Goal: Transaction & Acquisition: Purchase product/service

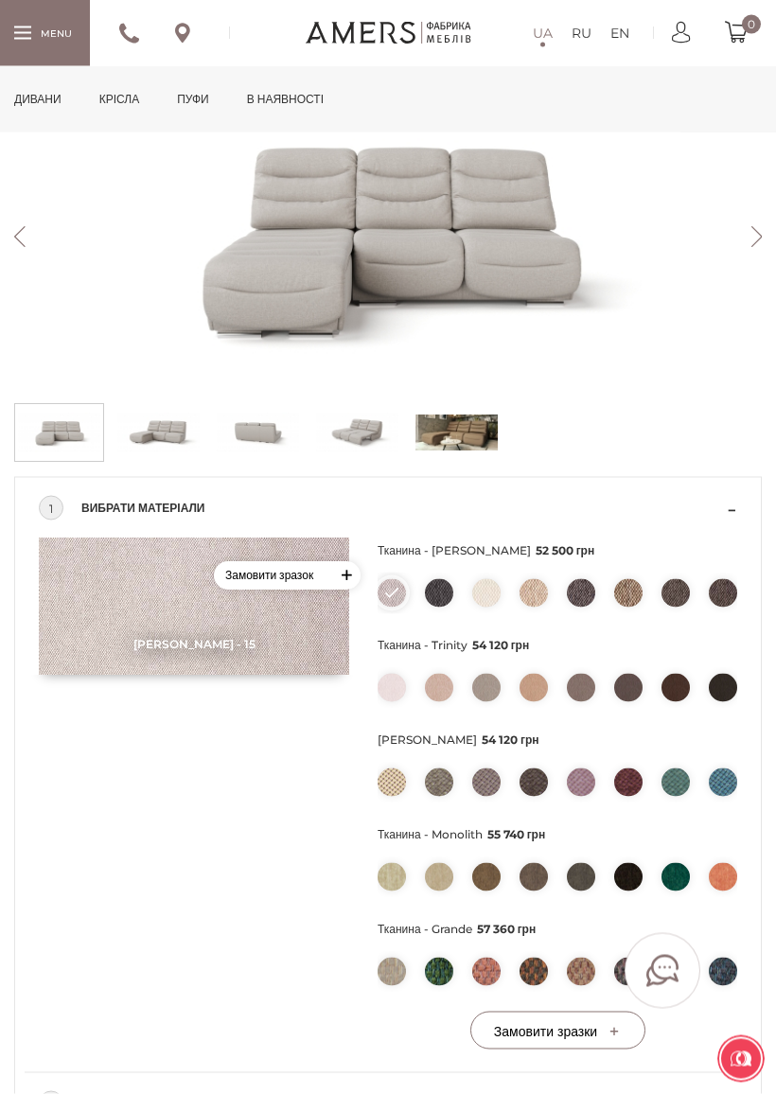
scroll to position [375, 0]
click at [689, 780] on img at bounding box center [675, 781] width 28 height 28
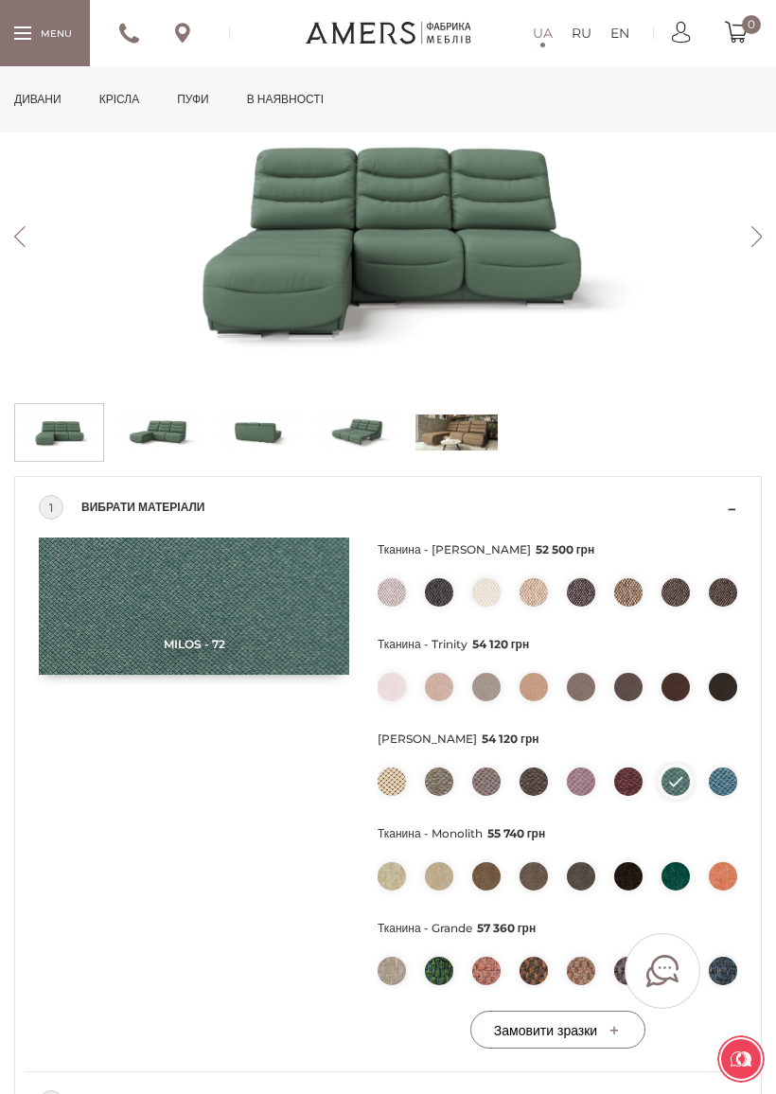
click at [733, 778] on img at bounding box center [723, 781] width 28 height 28
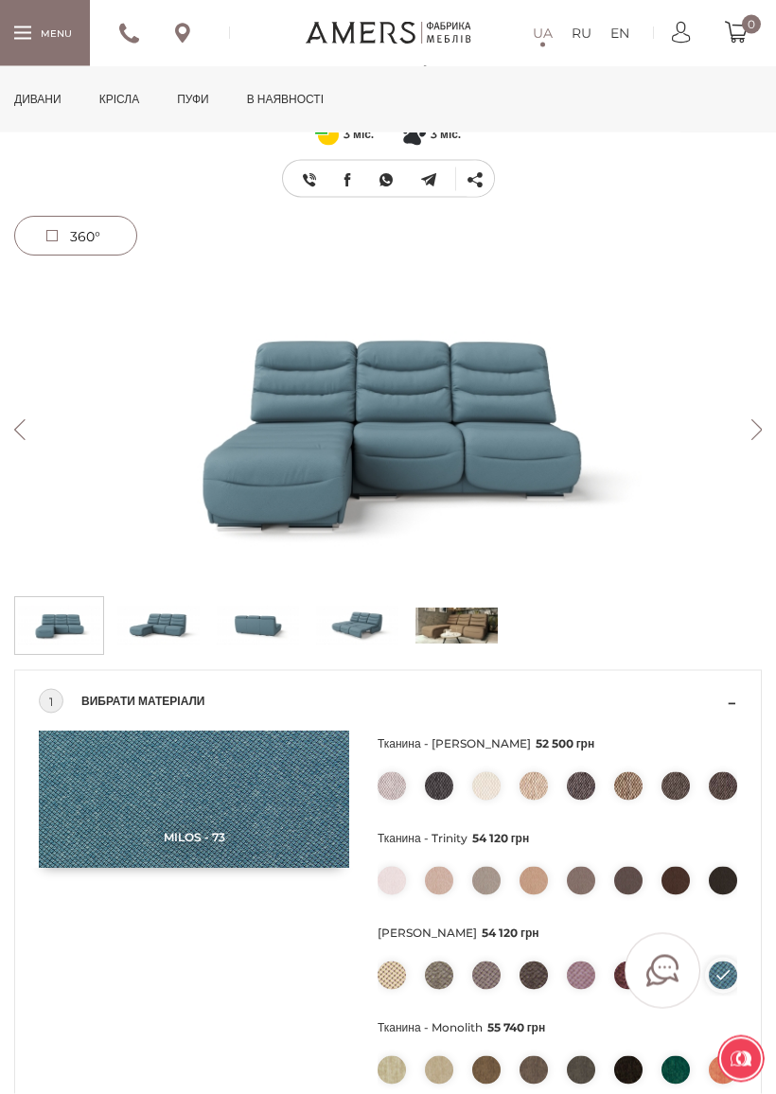
scroll to position [119, 0]
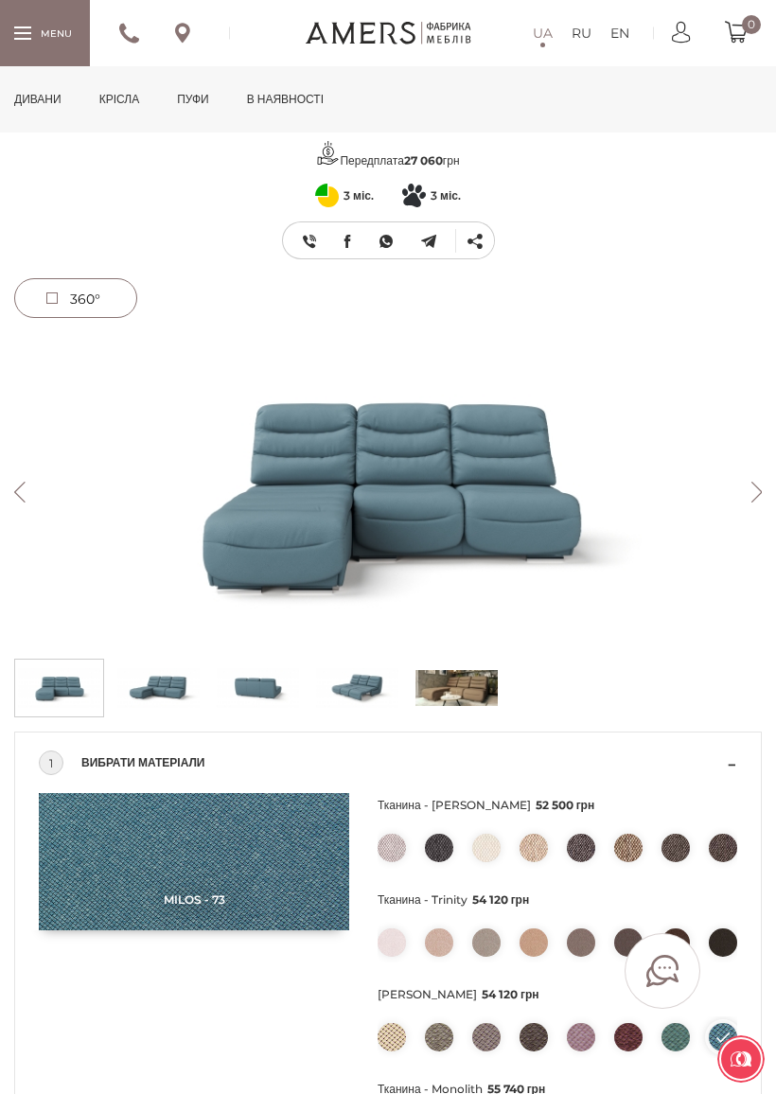
click at [759, 486] on button "Next" at bounding box center [756, 492] width 33 height 21
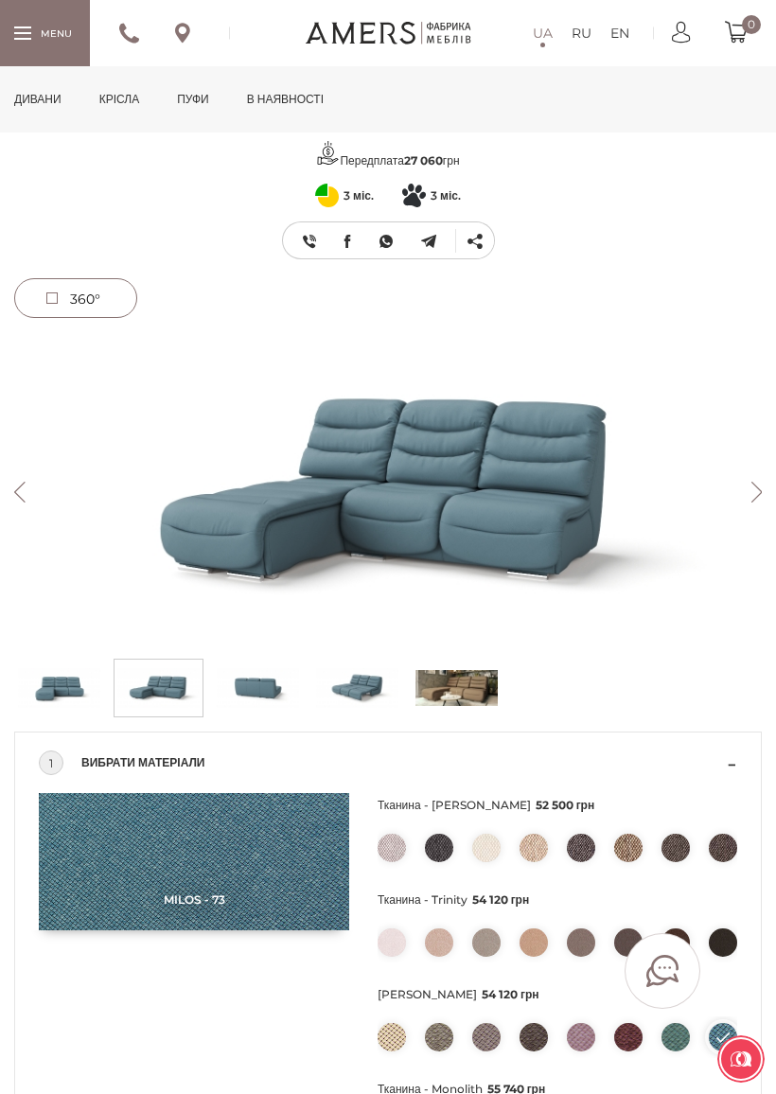
click at [757, 498] on button "Next" at bounding box center [756, 492] width 33 height 21
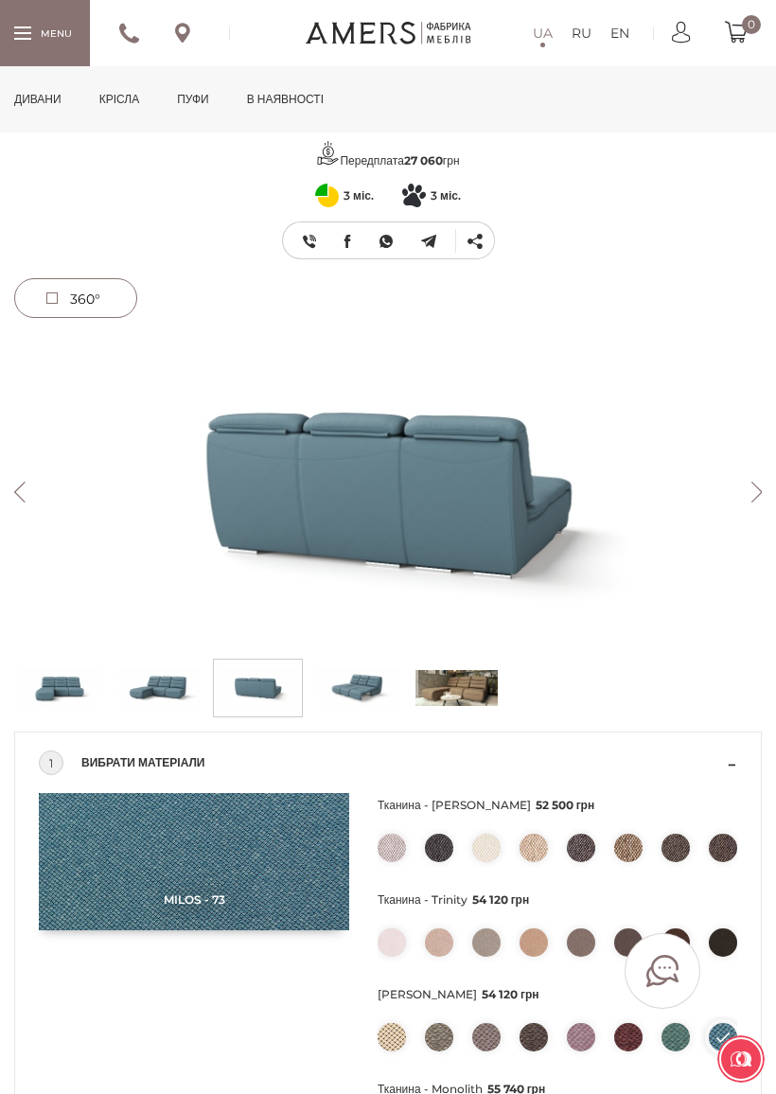
click at [752, 496] on button "Next" at bounding box center [756, 492] width 33 height 21
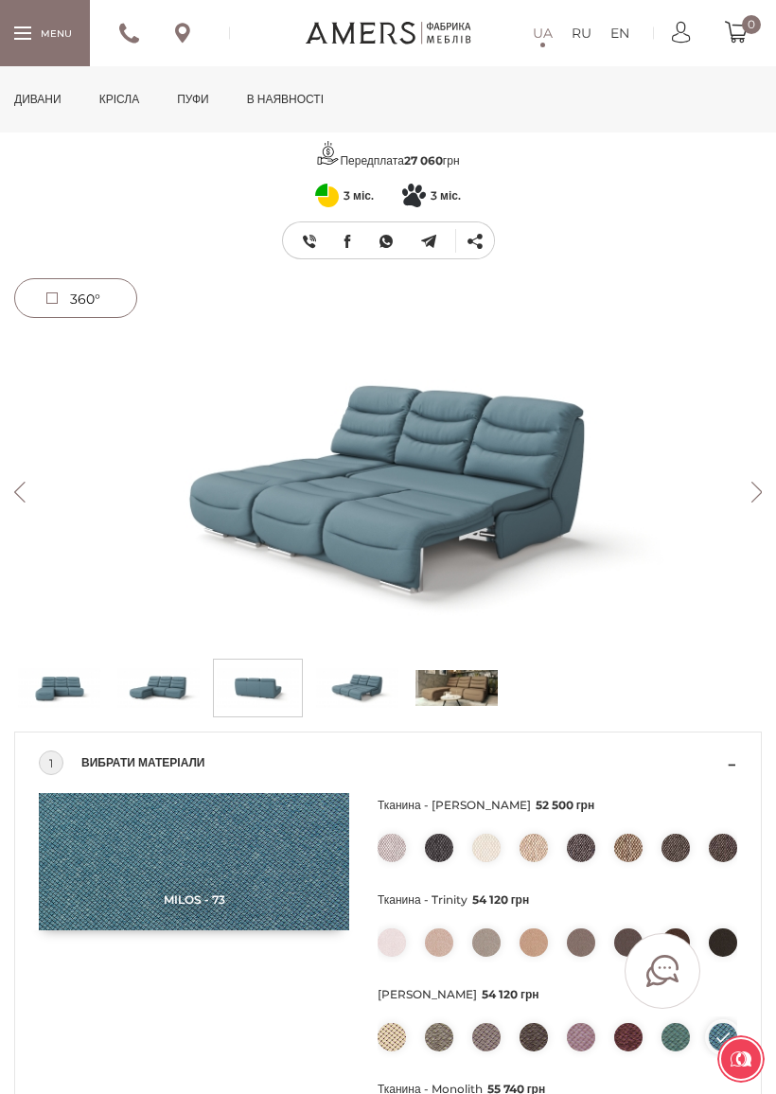
click at [749, 497] on button "Next" at bounding box center [756, 492] width 33 height 21
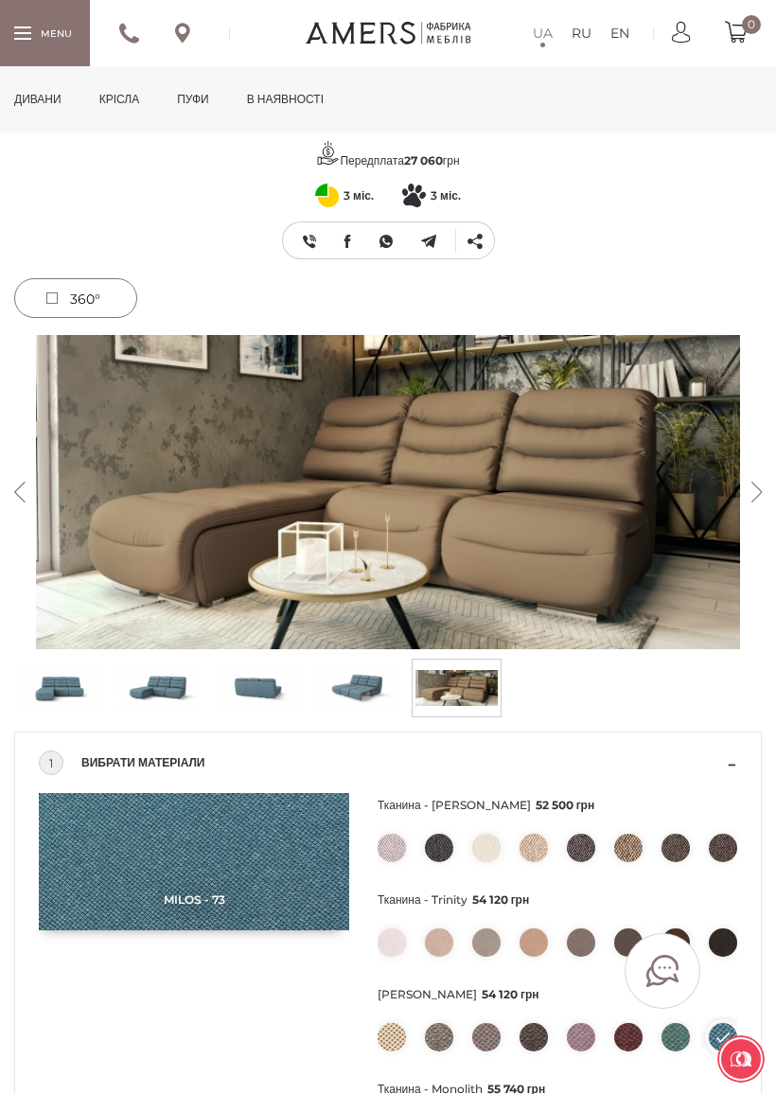
click at [753, 499] on button "Next" at bounding box center [756, 492] width 33 height 21
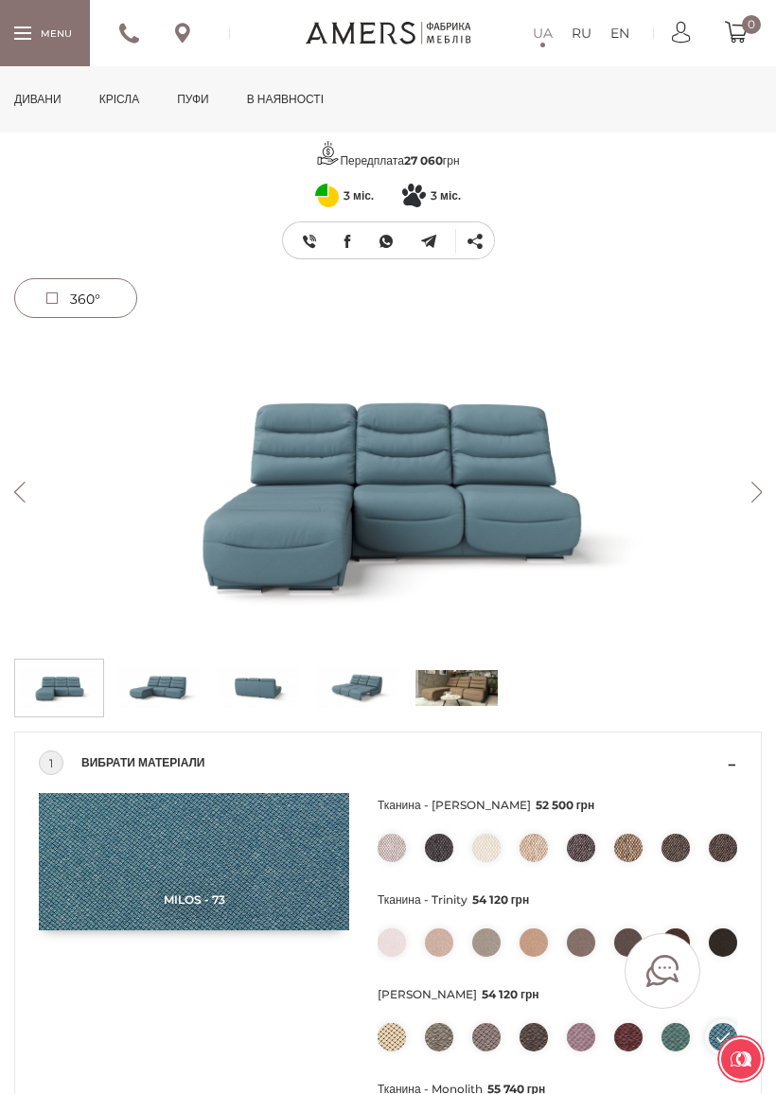
click at [752, 505] on img at bounding box center [387, 492] width 747 height 314
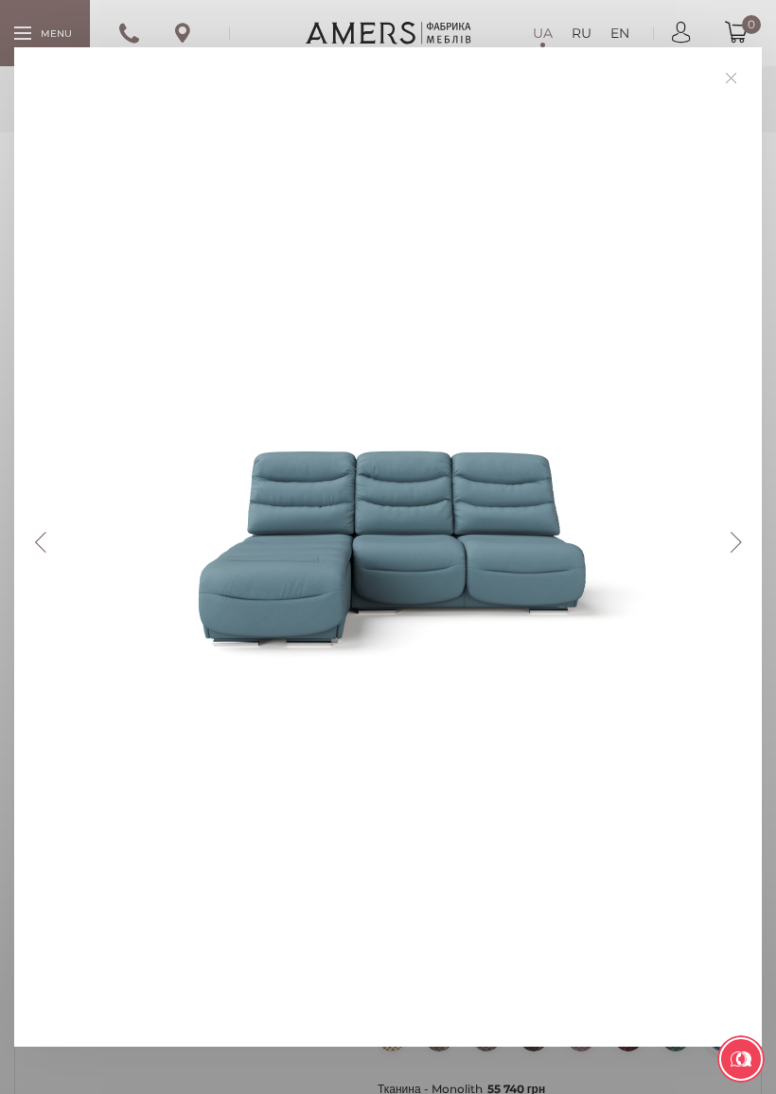
click at [48, 551] on button "Previous" at bounding box center [40, 542] width 33 height 21
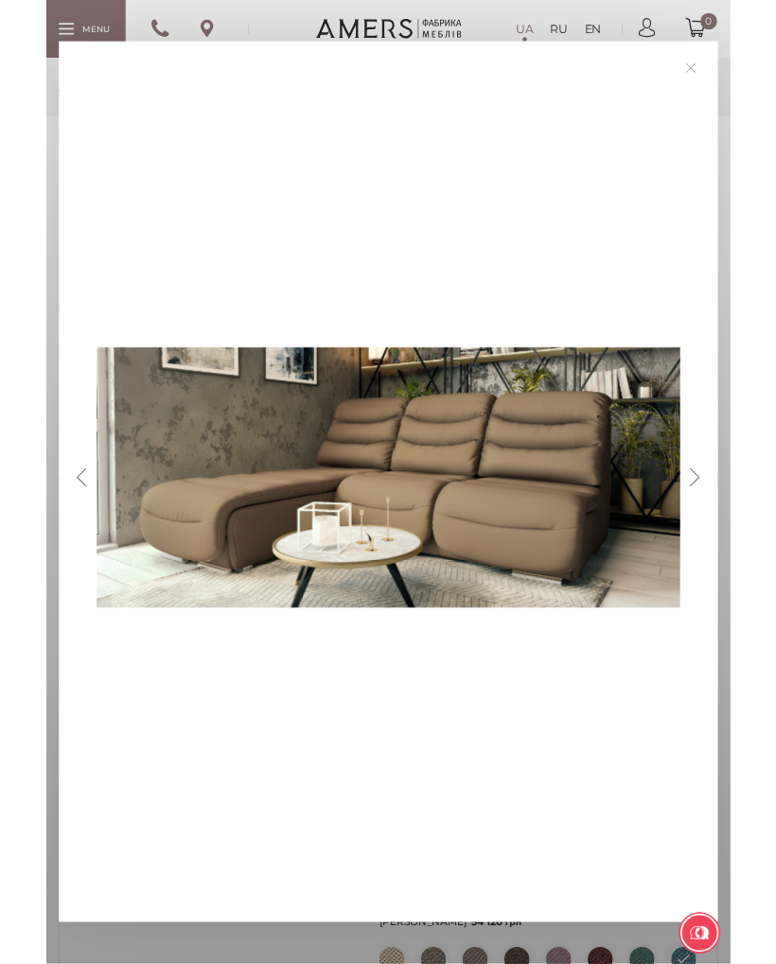
scroll to position [0, 0]
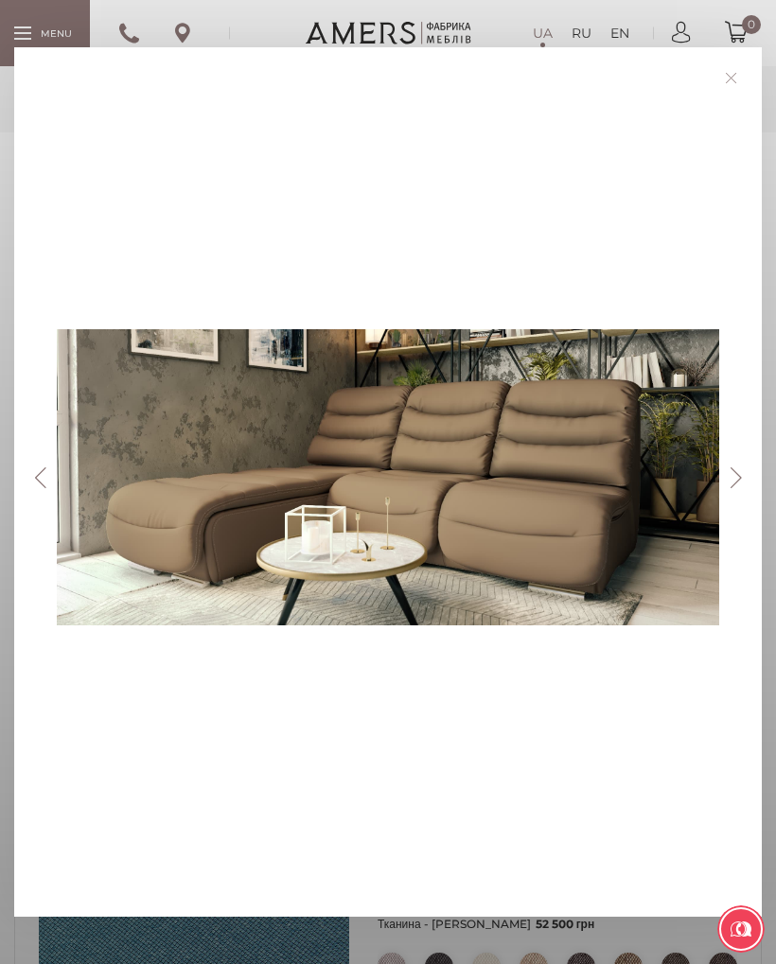
click at [24, 470] on button "Previous" at bounding box center [40, 477] width 33 height 21
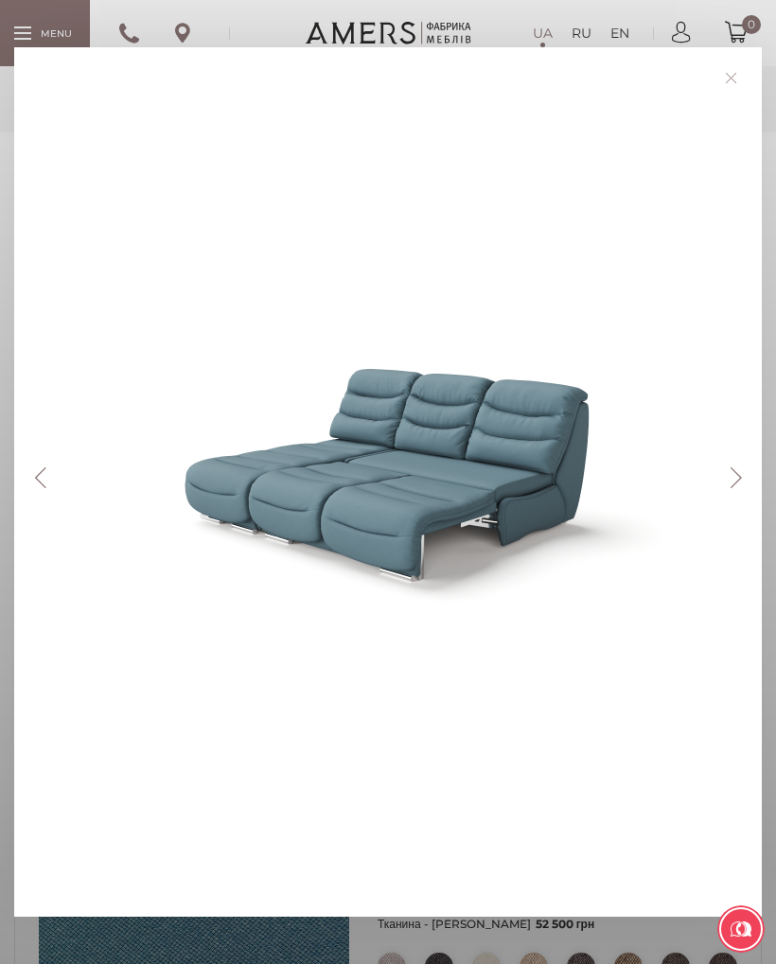
click at [48, 471] on button "Previous" at bounding box center [40, 477] width 33 height 21
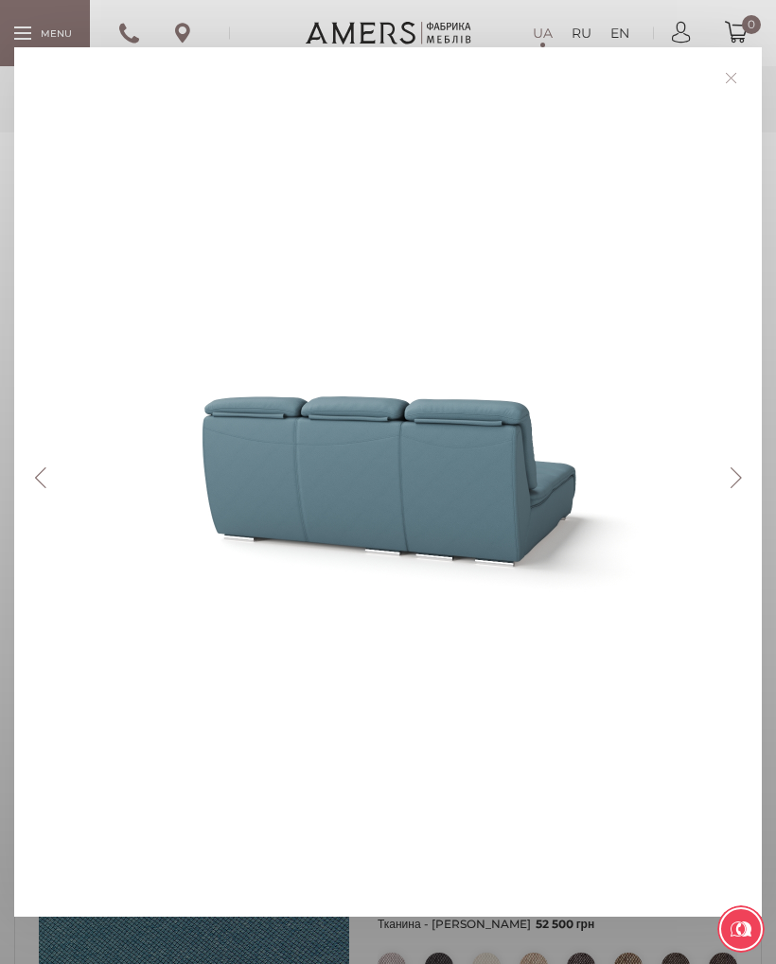
click at [54, 479] on button "Previous" at bounding box center [40, 477] width 33 height 21
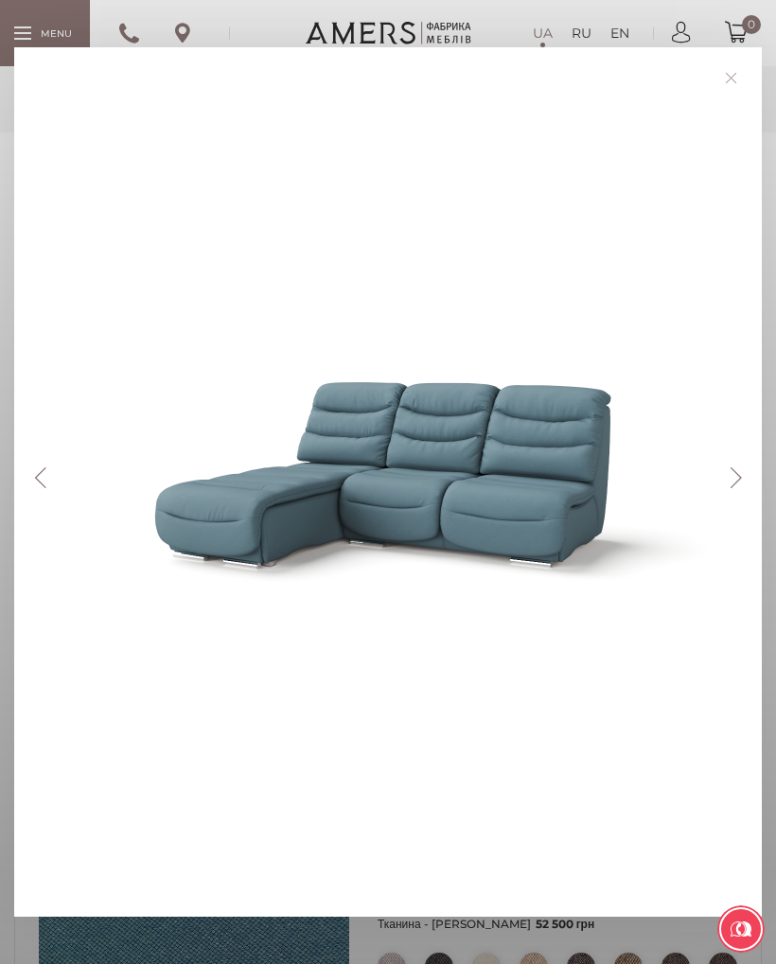
click at [31, 478] on button "Previous" at bounding box center [40, 477] width 33 height 21
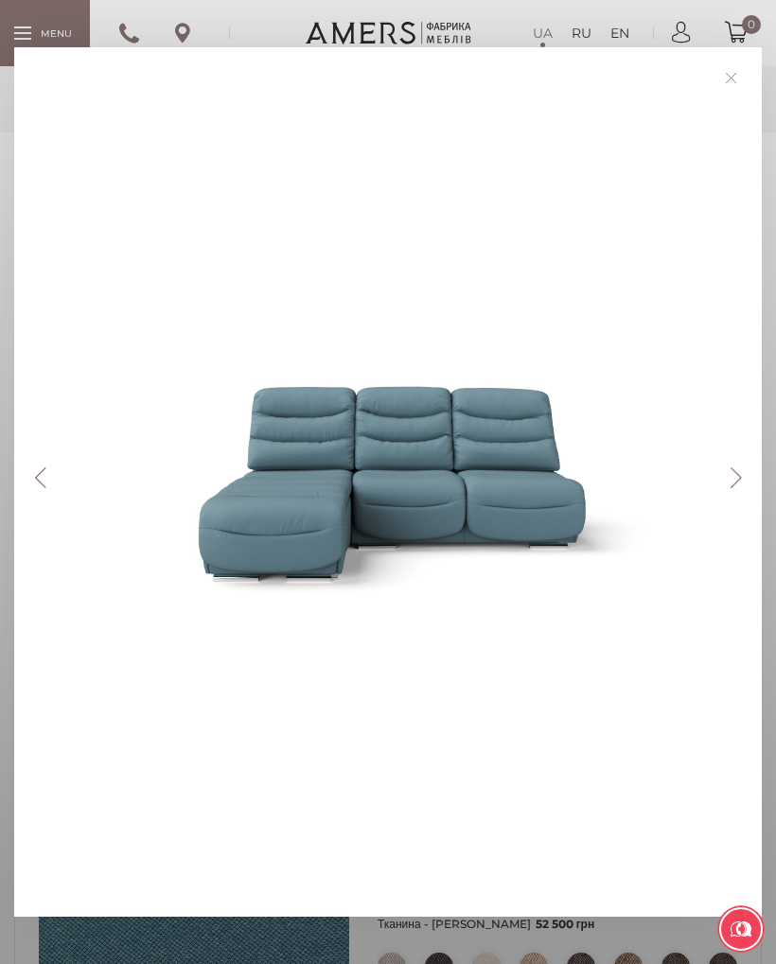
click at [740, 81] on link at bounding box center [730, 77] width 29 height 29
